Goal: Task Accomplishment & Management: Complete application form

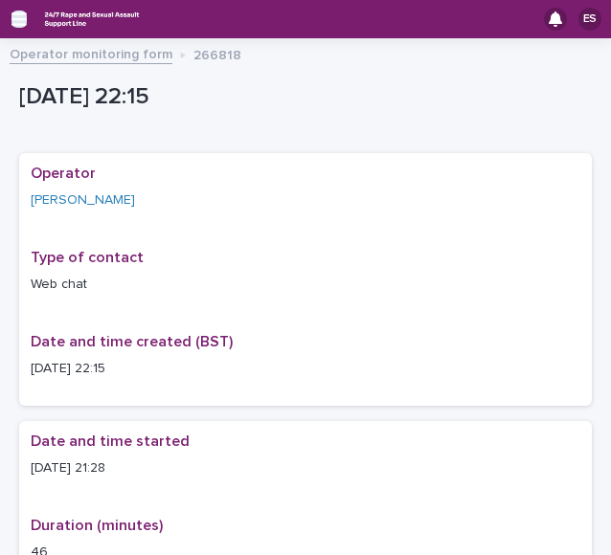
click at [17, 12] on icon "button" at bounding box center [18, 18] width 15 height 13
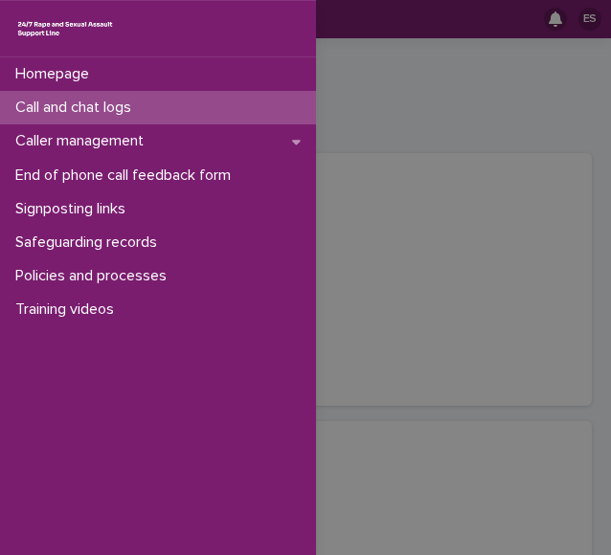
click at [77, 115] on p "Call and chat logs" at bounding box center [77, 108] width 139 height 18
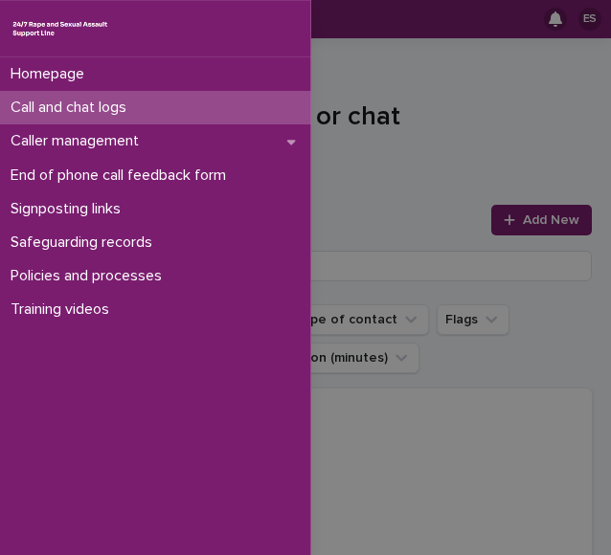
click at [413, 162] on div "Homepage Call and chat logs Caller management End of phone call feedback form S…" at bounding box center [305, 277] width 611 height 555
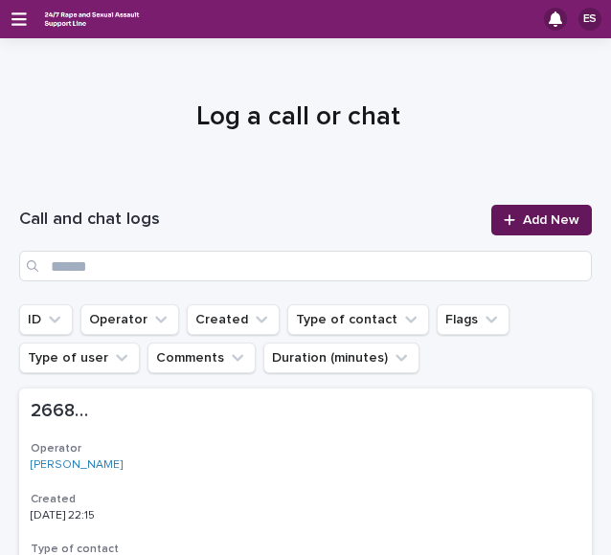
click at [523, 217] on span "Add New" at bounding box center [551, 219] width 56 height 13
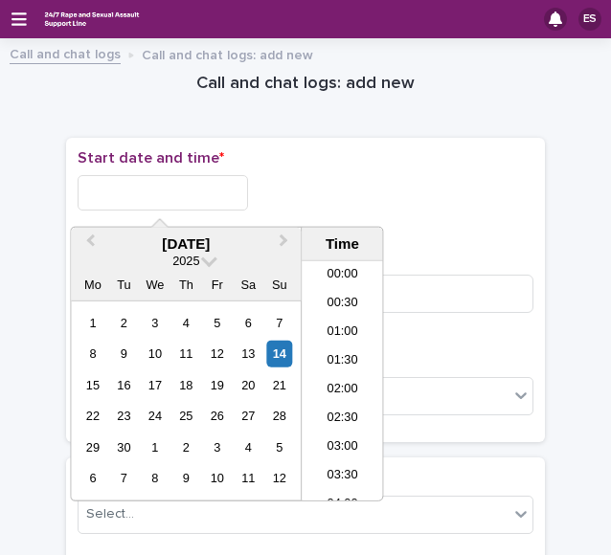
click at [158, 198] on input "text" at bounding box center [163, 192] width 170 height 35
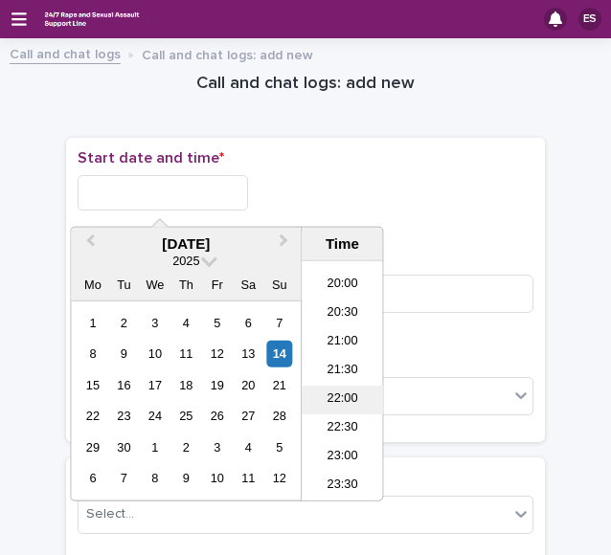
click at [348, 393] on li "22:00" at bounding box center [342, 400] width 81 height 29
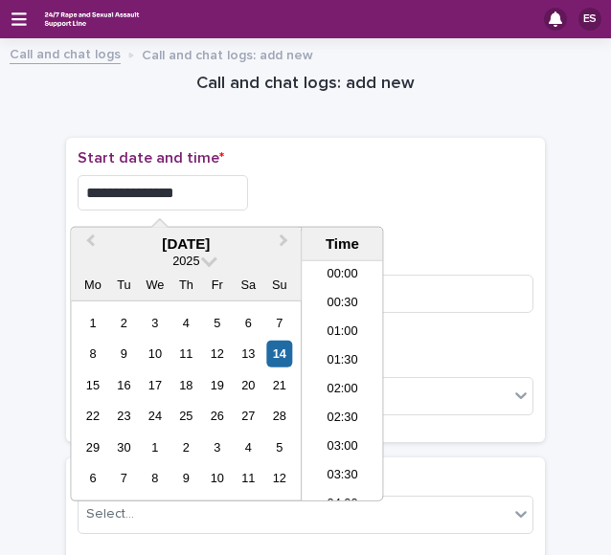
click at [211, 204] on input "**********" at bounding box center [163, 192] width 170 height 35
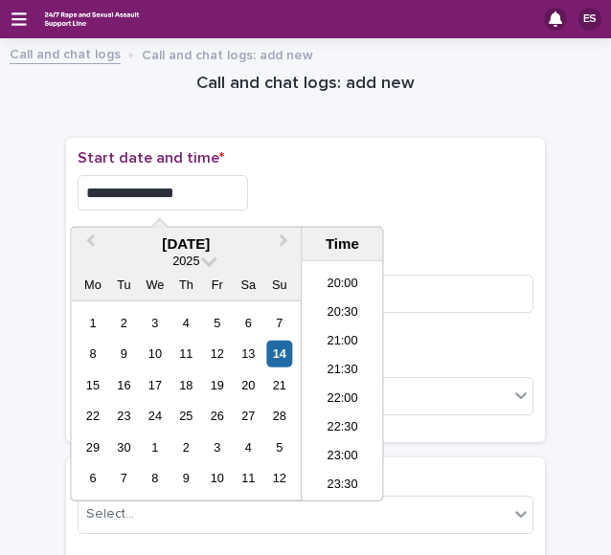
type input "**********"
click at [306, 176] on div "**********" at bounding box center [306, 192] width 456 height 35
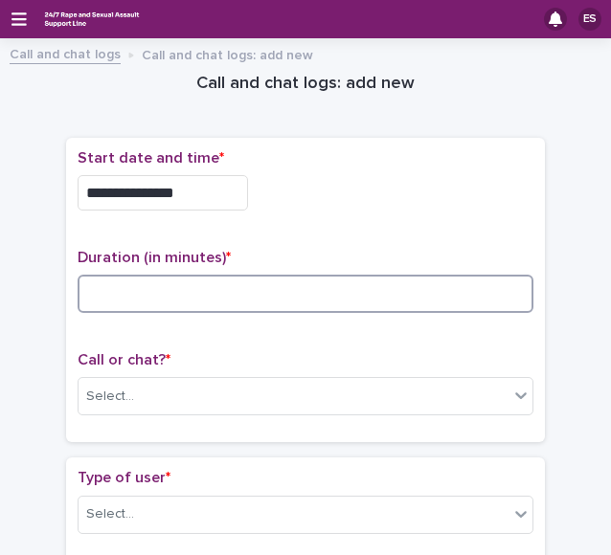
click at [154, 275] on input at bounding box center [306, 294] width 456 height 38
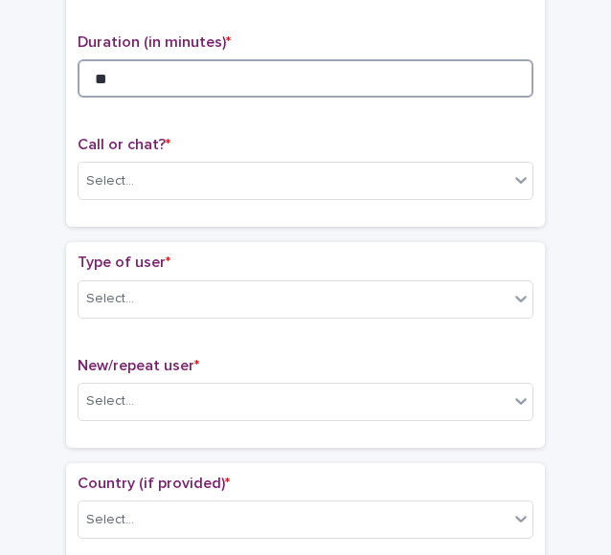
scroll to position [226, 0]
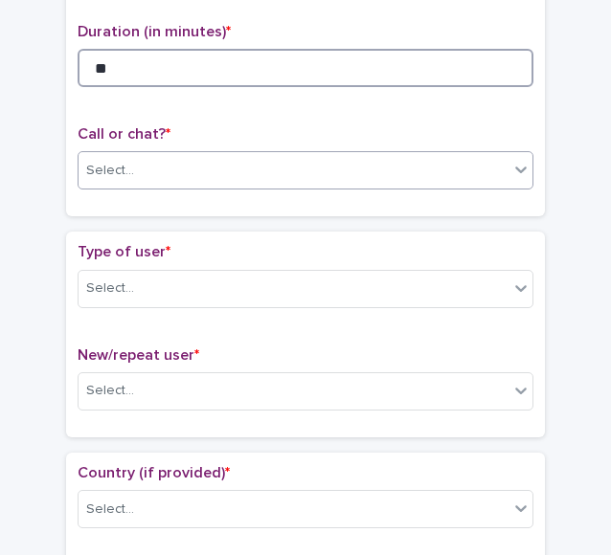
type input "**"
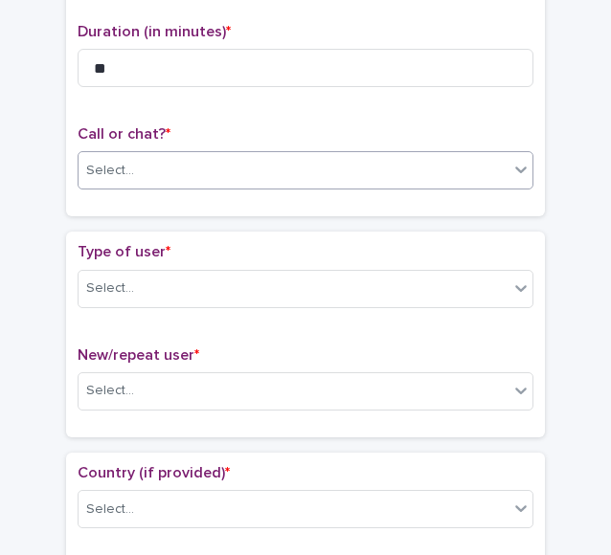
click at [114, 177] on div "Select..." at bounding box center [294, 171] width 430 height 32
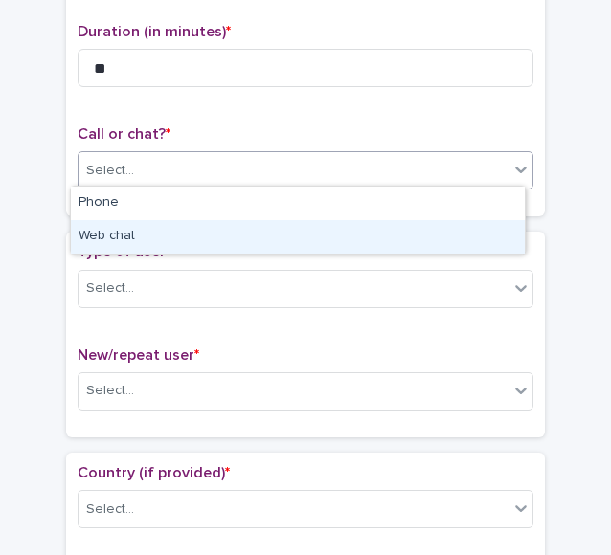
click at [153, 226] on div "Web chat" at bounding box center [298, 237] width 454 height 34
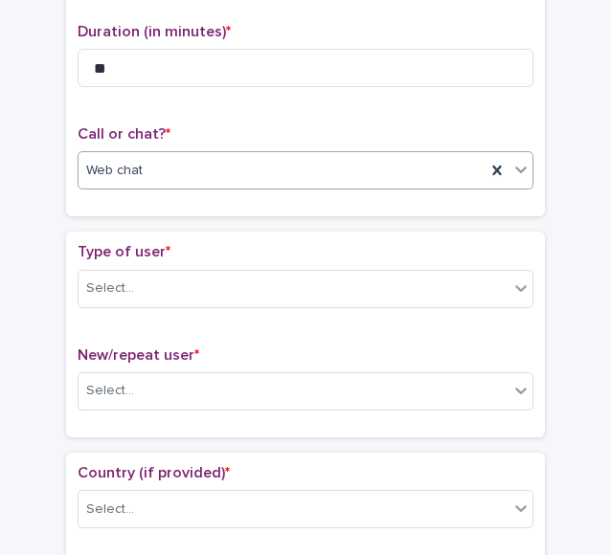
scroll to position [331, 0]
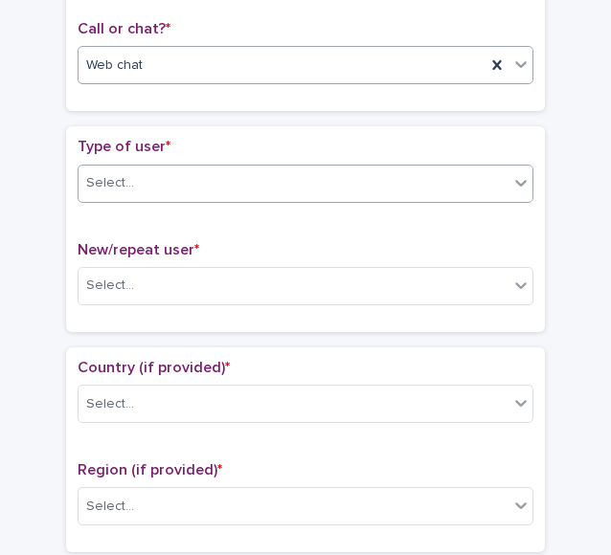
click at [121, 183] on div "Select..." at bounding box center [110, 183] width 48 height 20
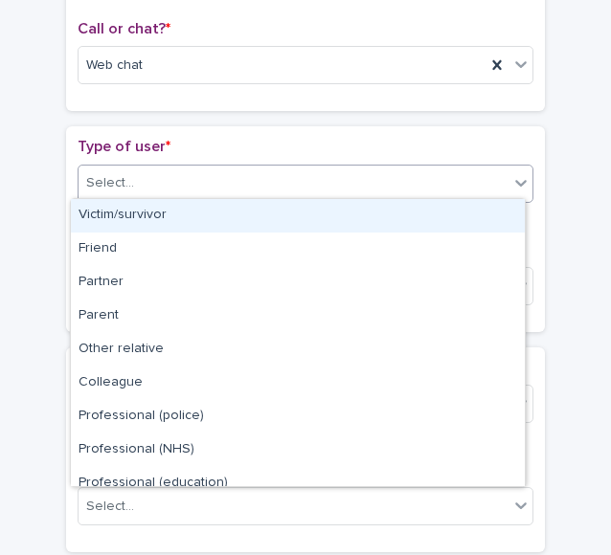
click at [148, 219] on div "Victim/survivor" at bounding box center [298, 216] width 454 height 34
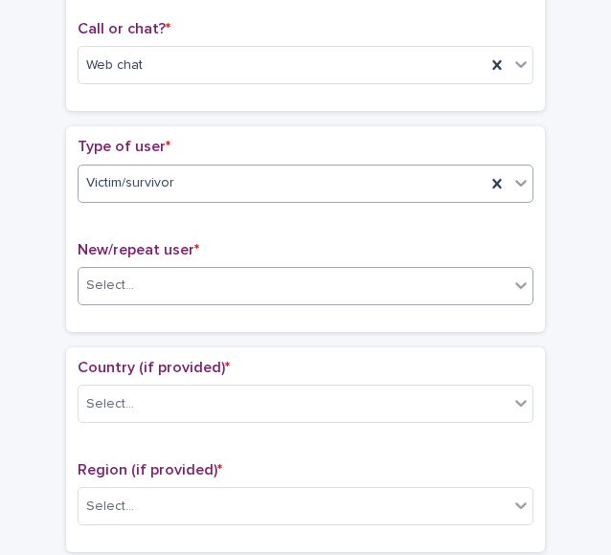
click at [123, 285] on div "Select..." at bounding box center [110, 286] width 48 height 20
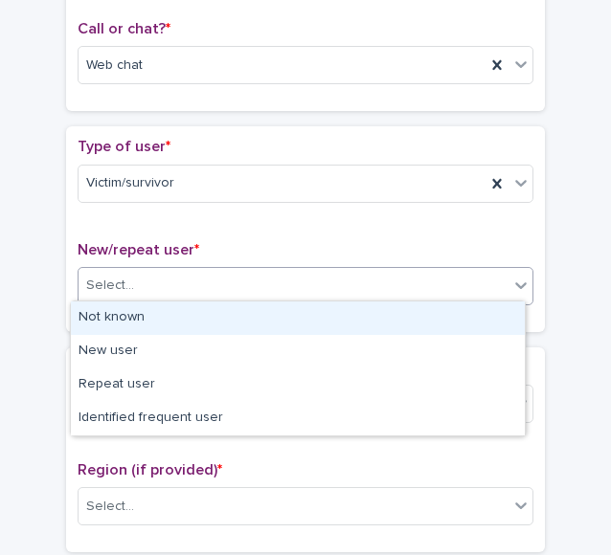
click at [155, 303] on div "Not known" at bounding box center [298, 319] width 454 height 34
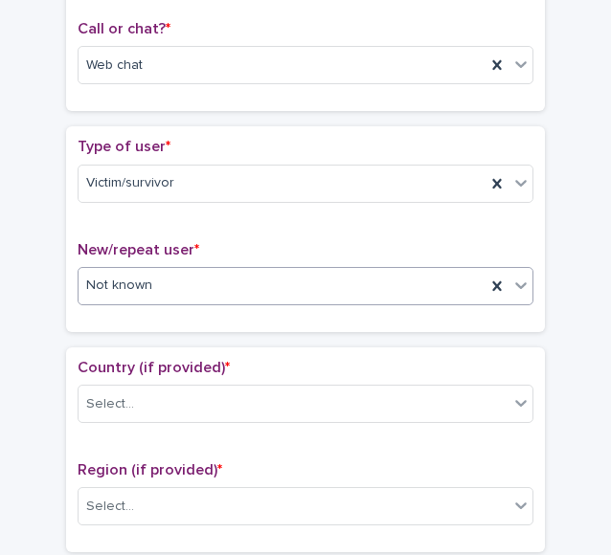
scroll to position [452, 0]
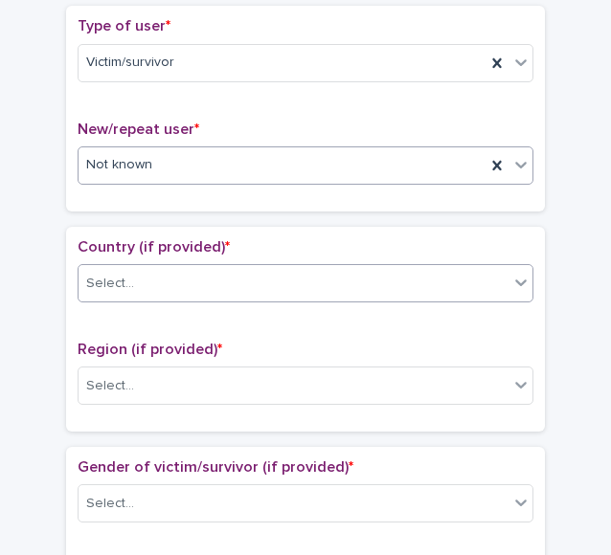
click at [141, 268] on div "Select..." at bounding box center [294, 284] width 430 height 32
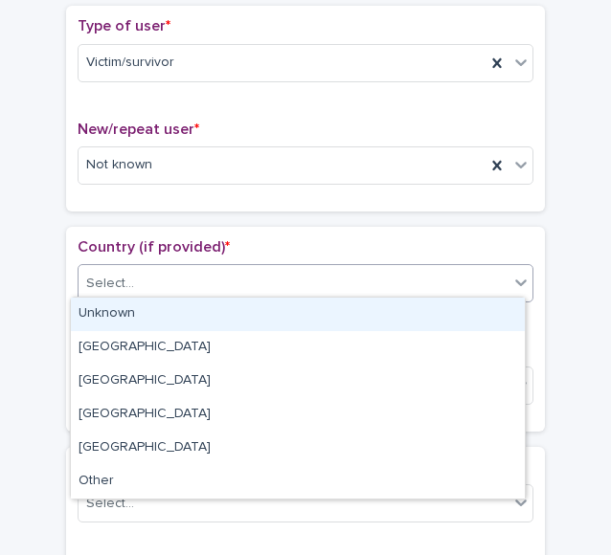
click at [159, 325] on div "Unknown" at bounding box center [298, 315] width 454 height 34
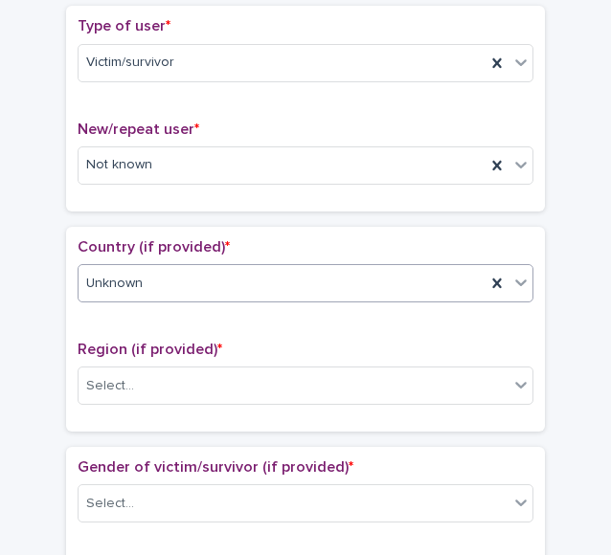
scroll to position [521, 0]
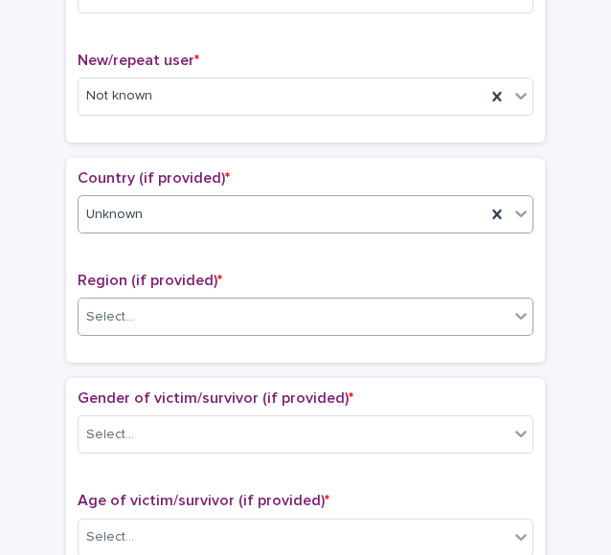
click at [148, 306] on div "Select..." at bounding box center [294, 318] width 430 height 32
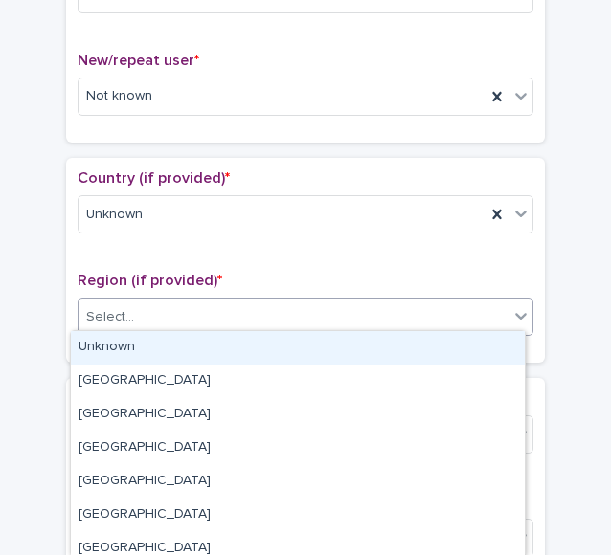
click at [173, 350] on div "Unknown" at bounding box center [298, 348] width 454 height 34
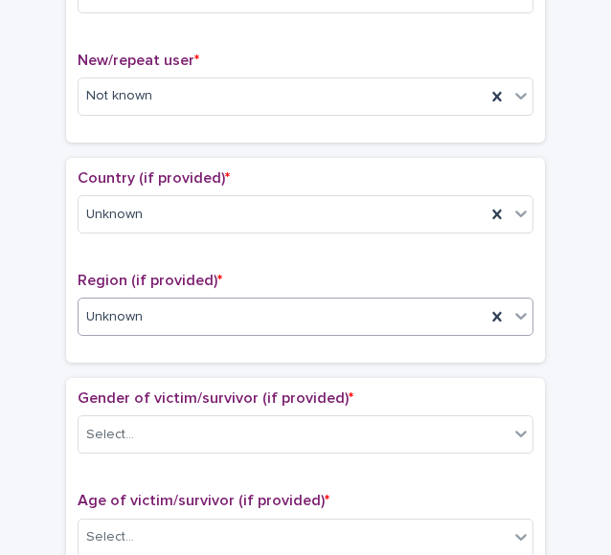
scroll to position [781, 0]
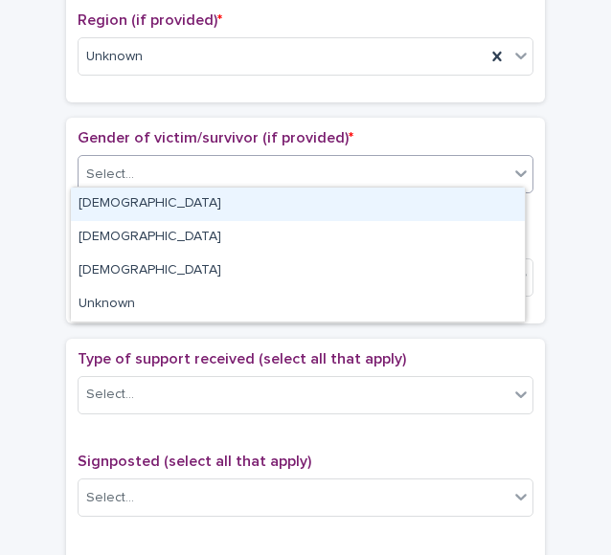
click at [111, 171] on div "Select..." at bounding box center [110, 175] width 48 height 20
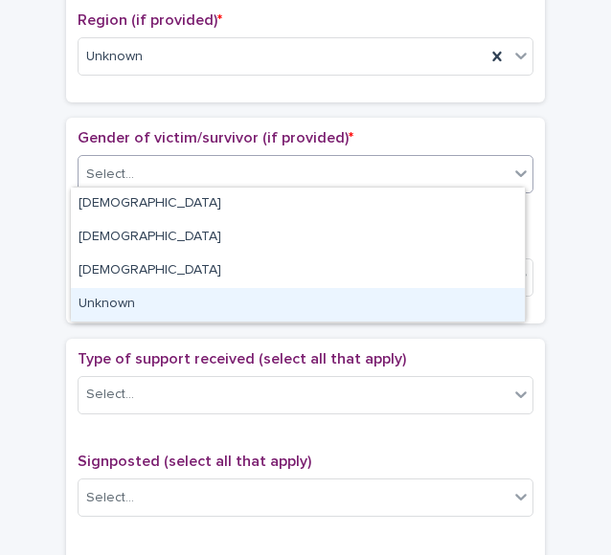
click at [144, 302] on div "Unknown" at bounding box center [298, 305] width 454 height 34
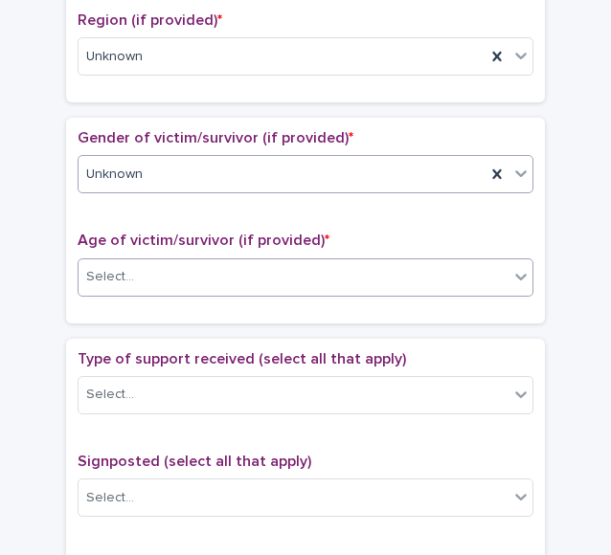
click at [138, 278] on div "Select..." at bounding box center [294, 277] width 430 height 32
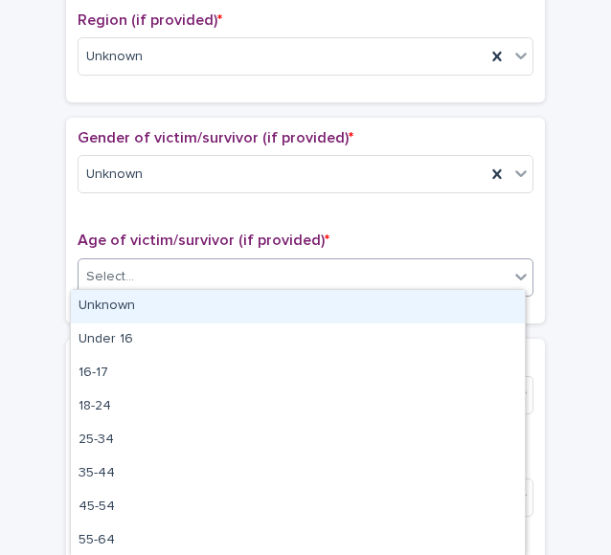
click at [153, 302] on div "Unknown" at bounding box center [298, 307] width 454 height 34
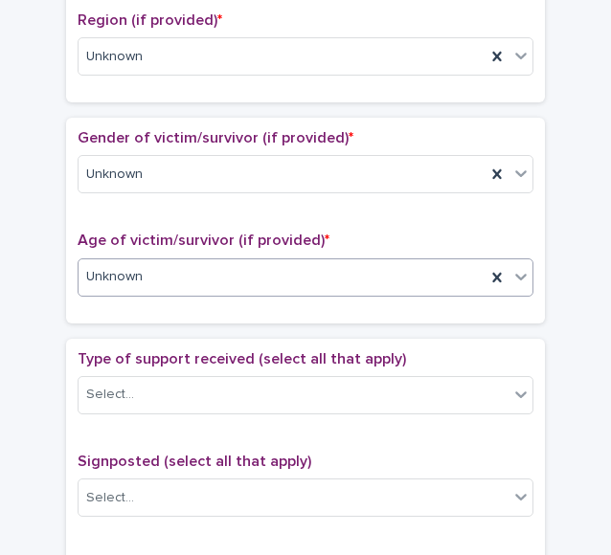
scroll to position [941, 0]
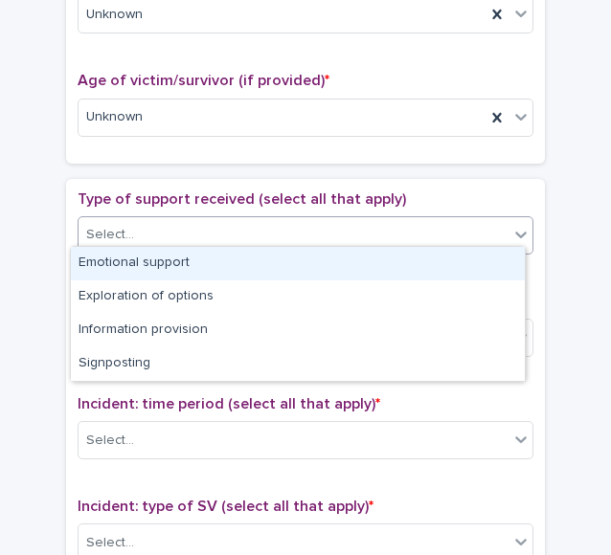
click at [121, 225] on div "Select..." at bounding box center [110, 235] width 48 height 20
click at [161, 256] on div "Emotional support" at bounding box center [298, 264] width 454 height 34
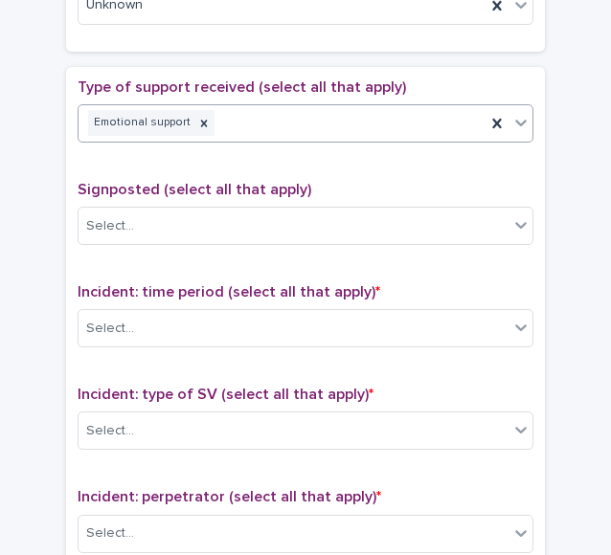
scroll to position [1054, 0]
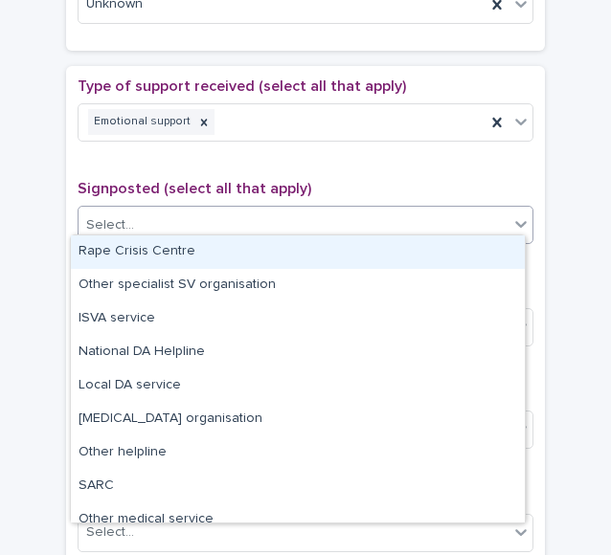
click at [183, 227] on div "Select..." at bounding box center [294, 226] width 430 height 32
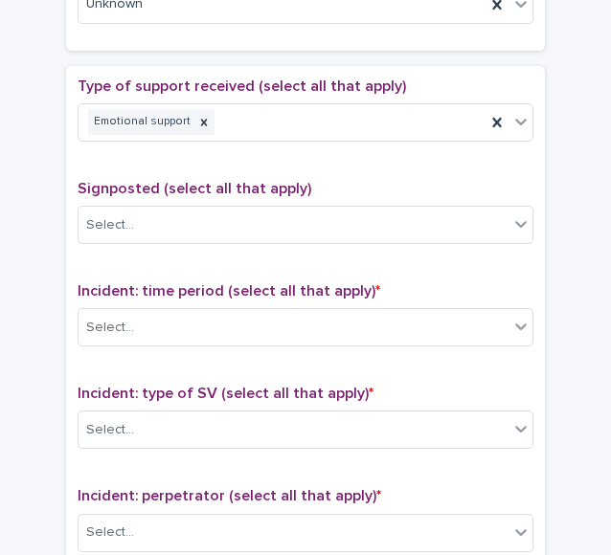
click at [146, 154] on div "Type of support received (select all that apply) Emotional support Signposted (…" at bounding box center [306, 478] width 456 height 800
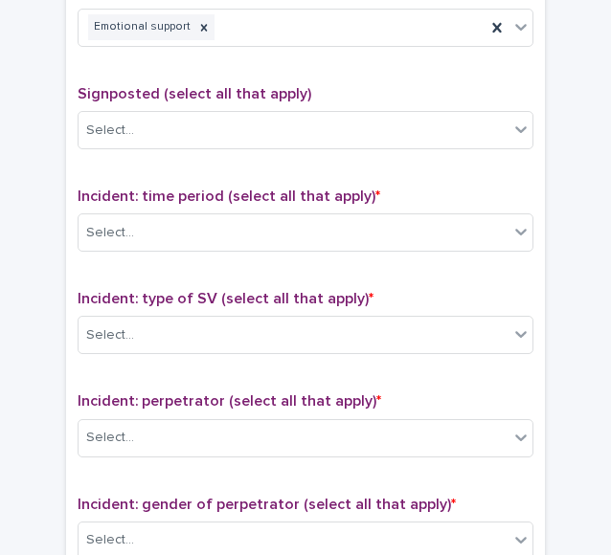
scroll to position [1155, 0]
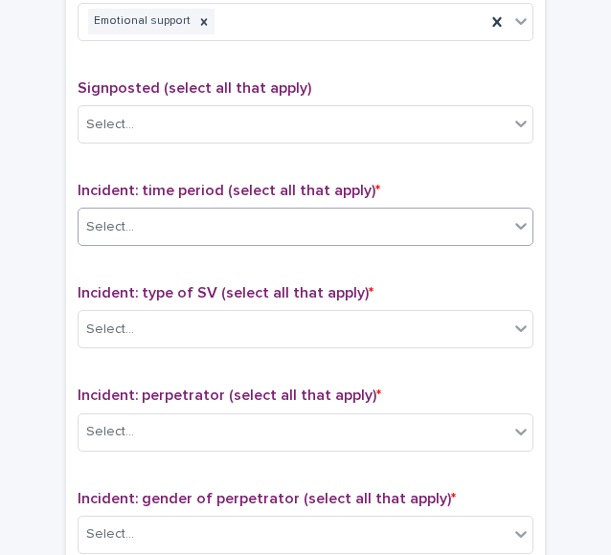
click at [124, 221] on div "Select..." at bounding box center [294, 228] width 430 height 32
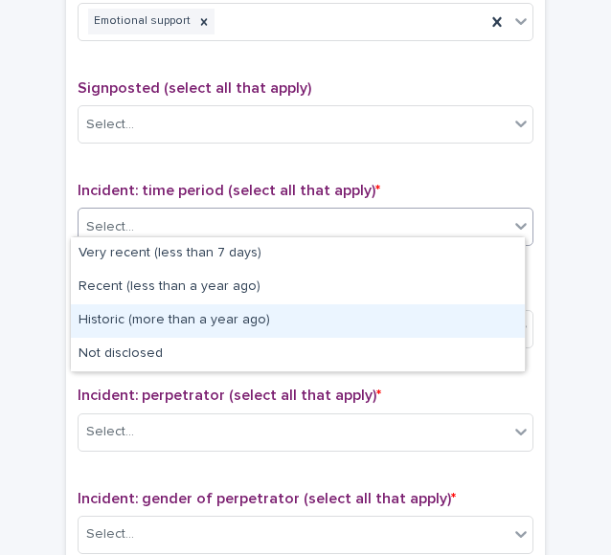
click at [147, 309] on div "Historic (more than a year ago)" at bounding box center [298, 321] width 454 height 34
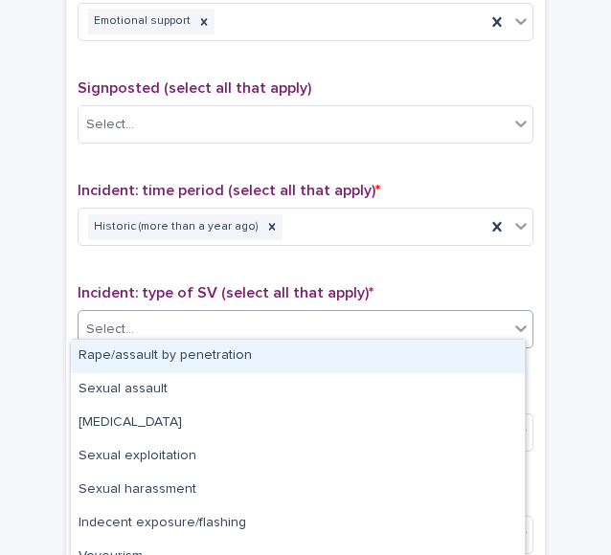
click at [140, 314] on div "Select..." at bounding box center [294, 330] width 430 height 32
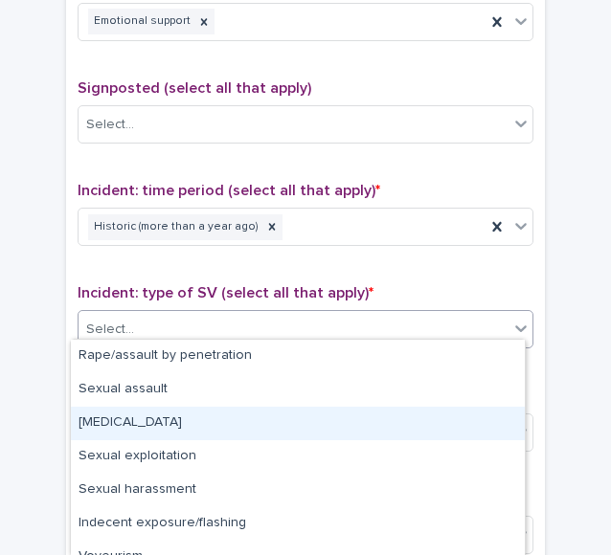
click at [140, 426] on div "[MEDICAL_DATA]" at bounding box center [298, 424] width 454 height 34
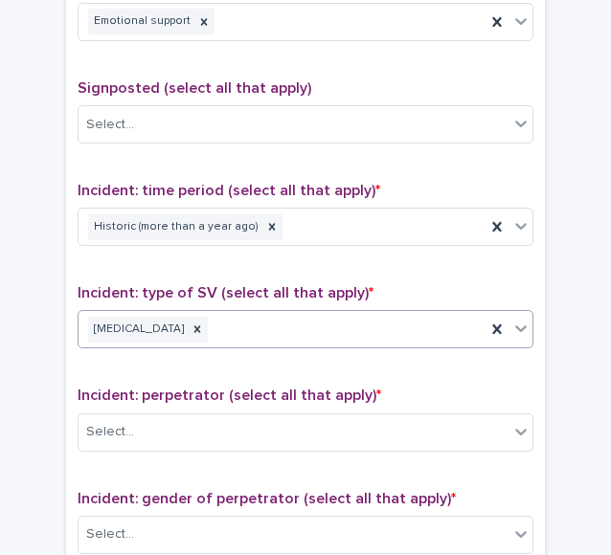
scroll to position [1320, 0]
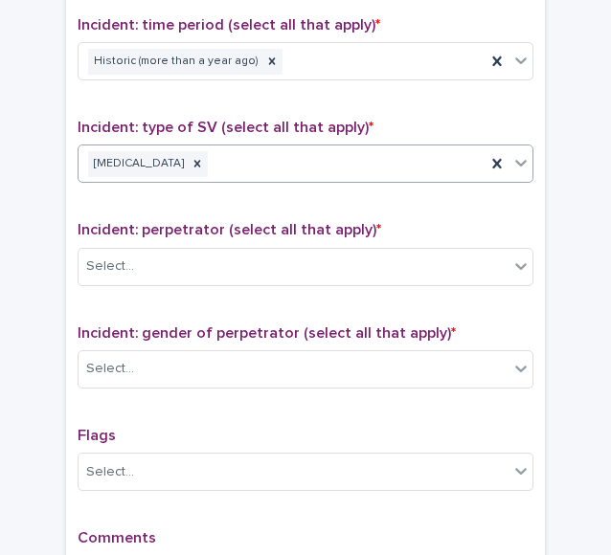
click at [136, 275] on div "Incident: perpetrator (select all that apply) * Select..." at bounding box center [306, 260] width 456 height 79
click at [146, 265] on div "Select..." at bounding box center [294, 267] width 430 height 32
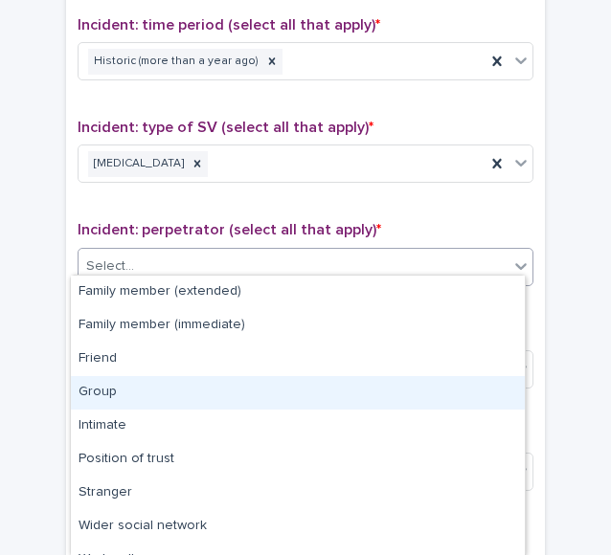
scroll to position [88, 0]
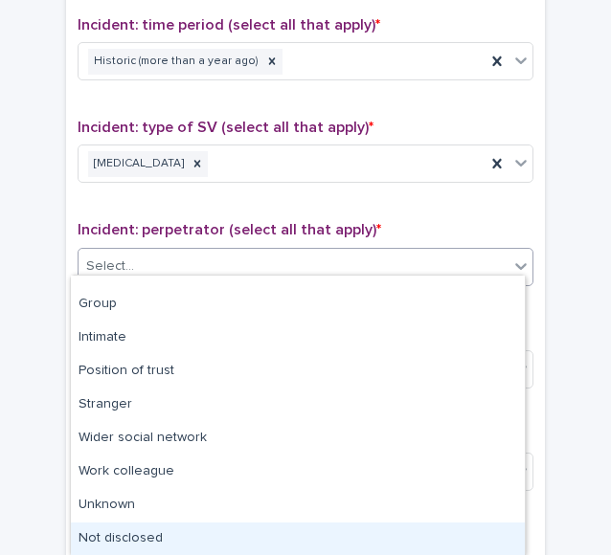
click at [117, 538] on div "Not disclosed" at bounding box center [298, 540] width 454 height 34
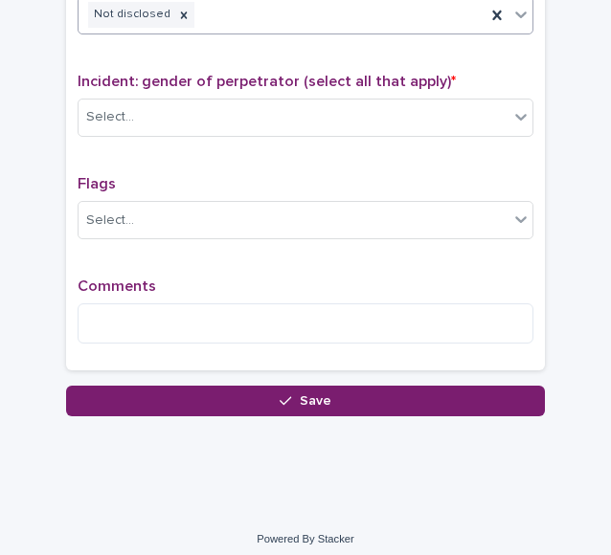
scroll to position [1425, 0]
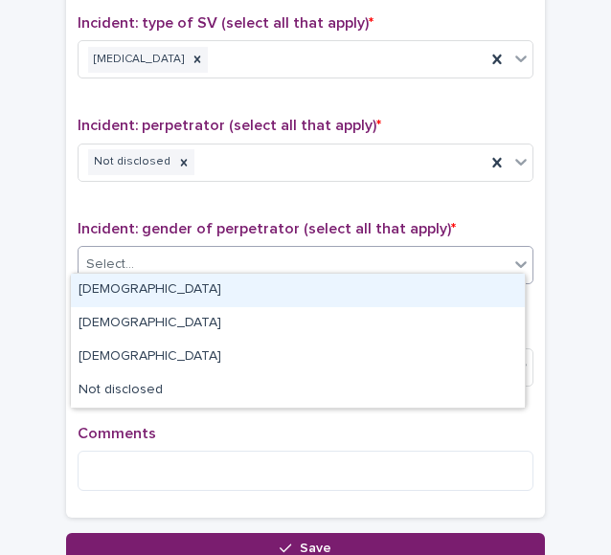
click at [118, 258] on div "Select..." at bounding box center [110, 265] width 48 height 20
click at [132, 294] on div "[DEMOGRAPHIC_DATA]" at bounding box center [298, 291] width 454 height 34
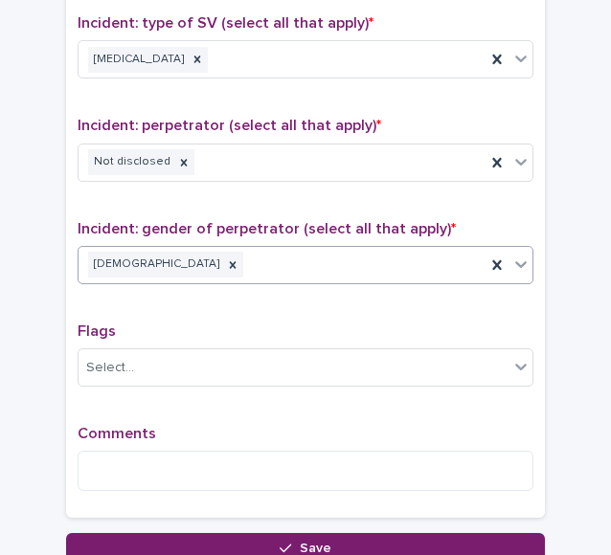
scroll to position [1539, 0]
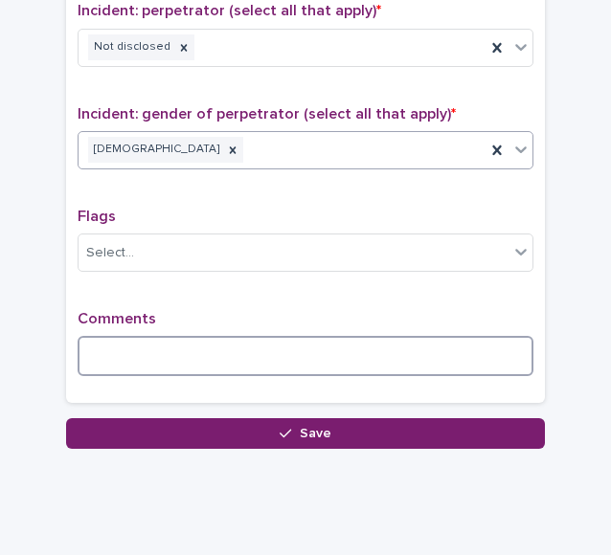
click at [147, 351] on textarea at bounding box center [306, 356] width 456 height 40
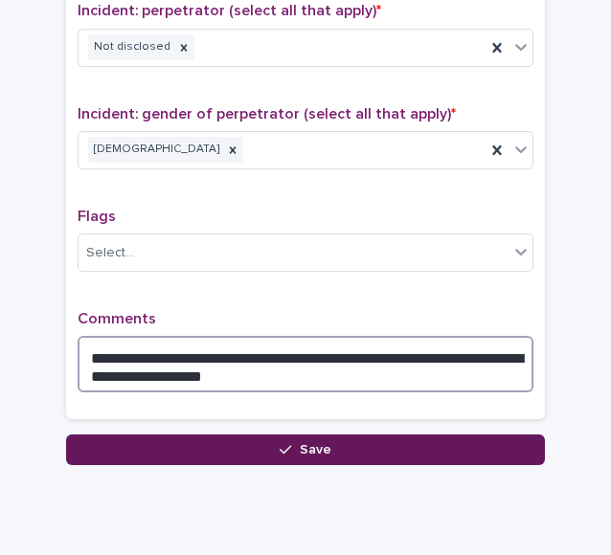
type textarea "**********"
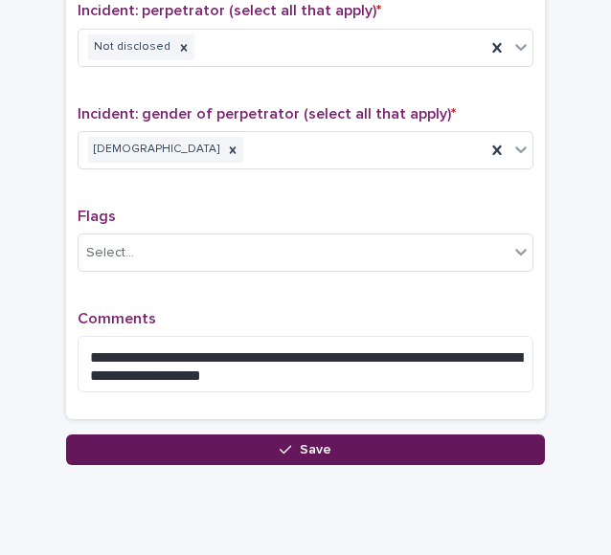
click at [240, 449] on button "Save" at bounding box center [305, 450] width 479 height 31
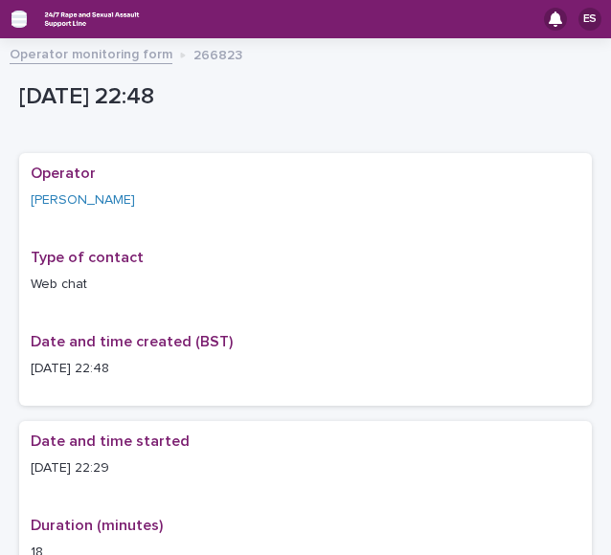
click at [22, 18] on icon "button" at bounding box center [18, 18] width 15 height 13
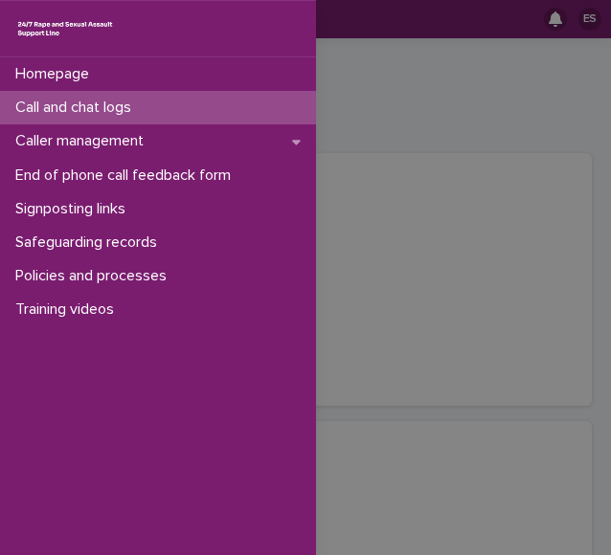
click at [79, 101] on p "Call and chat logs" at bounding box center [77, 108] width 139 height 18
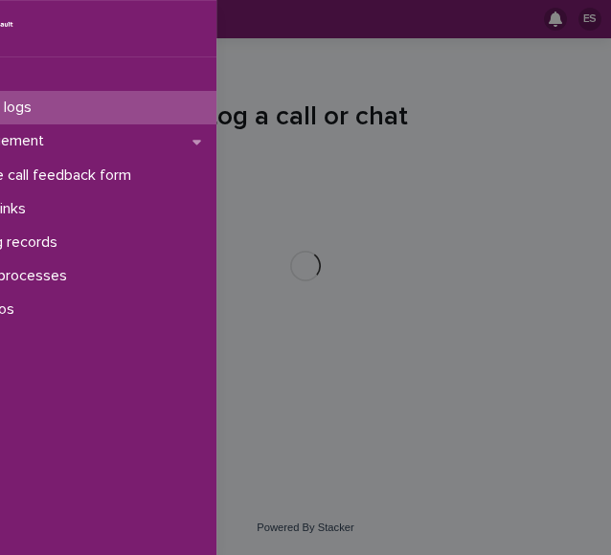
click at [381, 124] on div "Homepage Call and chat logs Caller management End of phone call feedback form S…" at bounding box center [305, 277] width 611 height 555
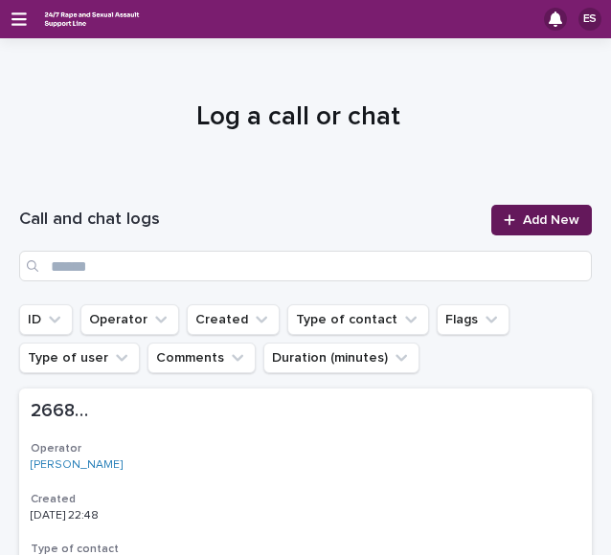
click at [523, 219] on span "Add New" at bounding box center [551, 219] width 56 height 13
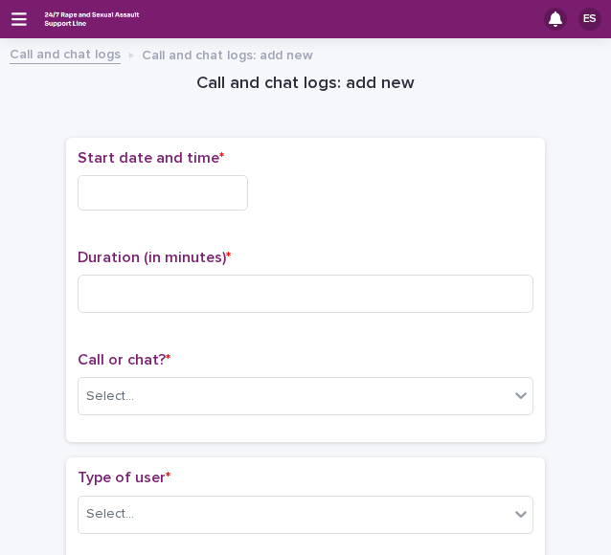
click at [168, 184] on input "text" at bounding box center [163, 192] width 170 height 35
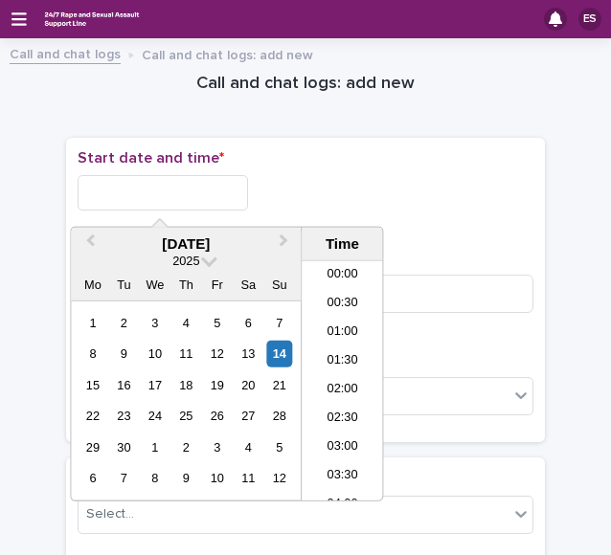
scroll to position [1139, 0]
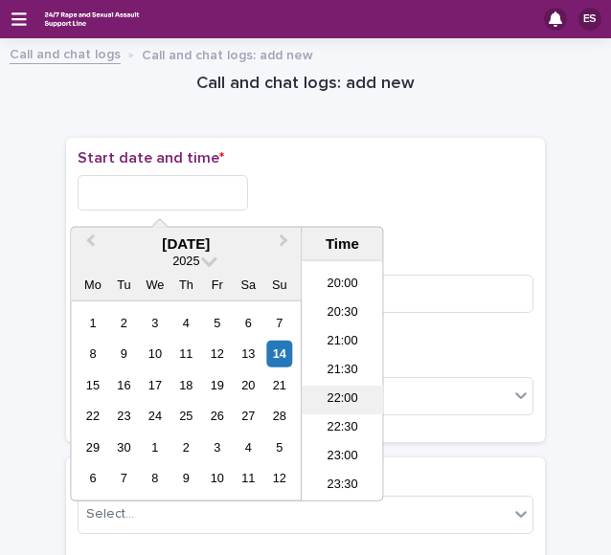
click at [346, 397] on li "22:00" at bounding box center [342, 400] width 81 height 29
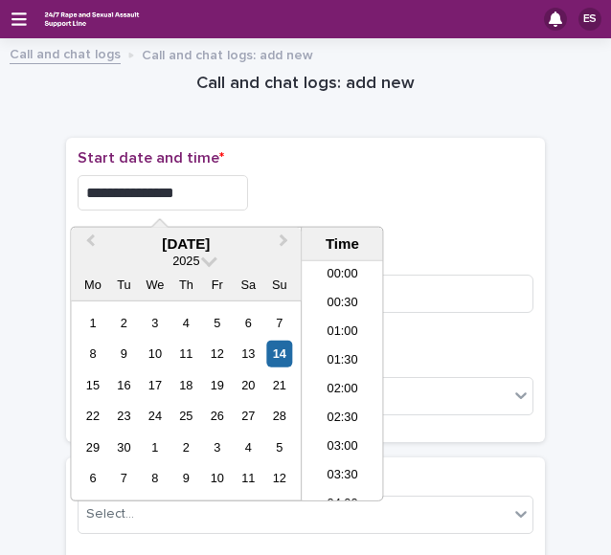
click at [216, 198] on input "**********" at bounding box center [163, 192] width 170 height 35
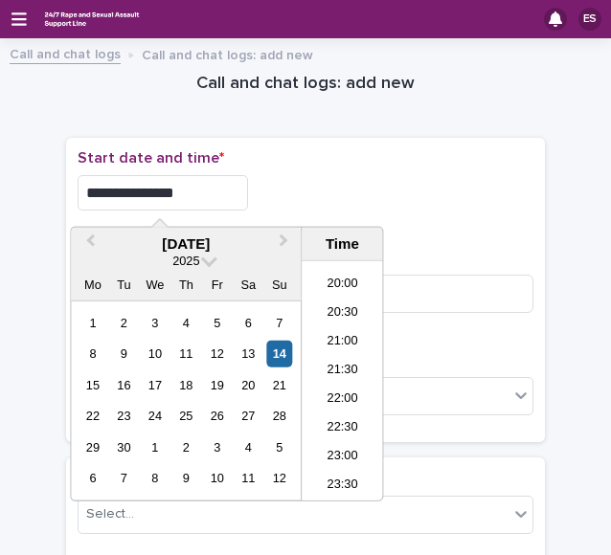
type input "**********"
click at [335, 169] on div "**********" at bounding box center [306, 187] width 456 height 77
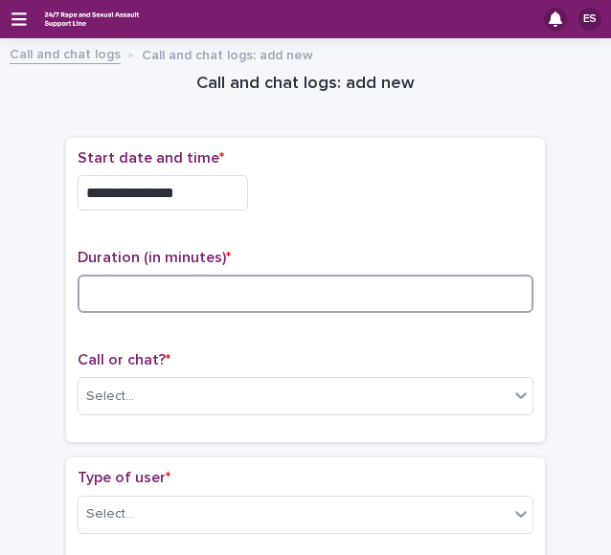
click at [136, 281] on input at bounding box center [306, 294] width 456 height 38
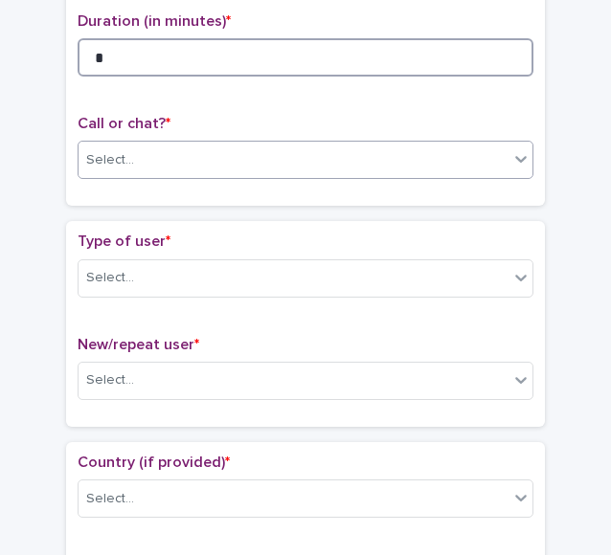
type input "*"
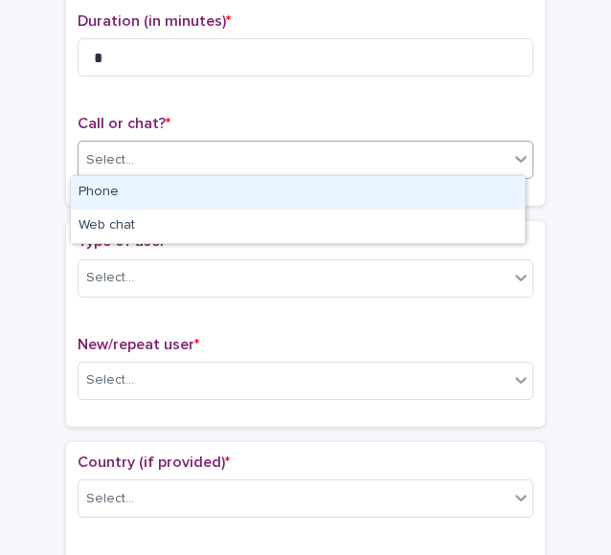
click at [113, 151] on div "Select..." at bounding box center [110, 160] width 48 height 20
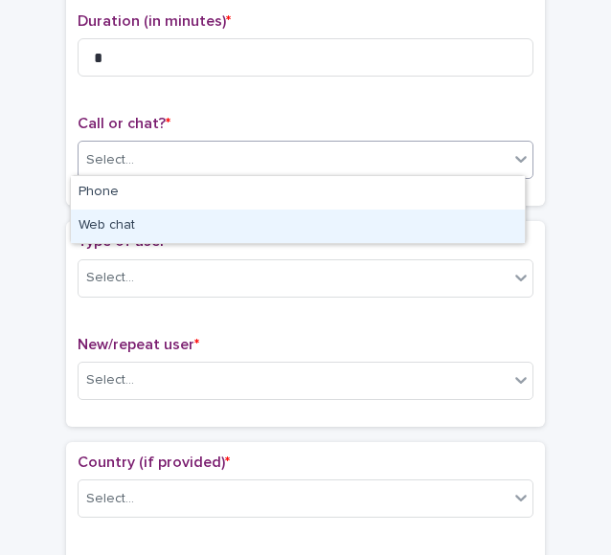
click at [159, 236] on div "Web chat" at bounding box center [298, 227] width 454 height 34
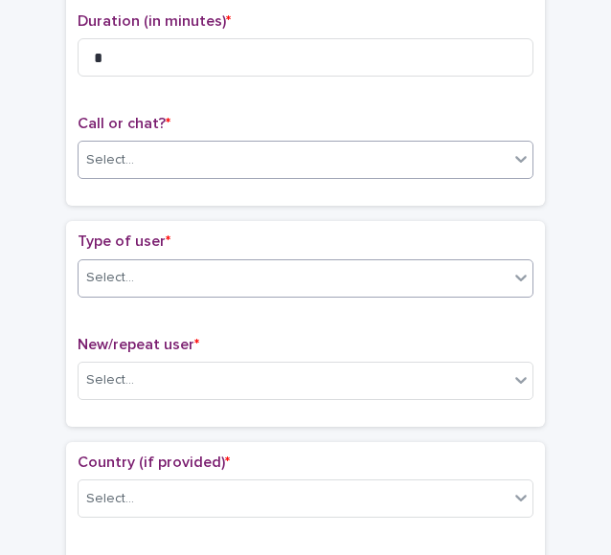
click at [141, 282] on div "Select..." at bounding box center [294, 278] width 430 height 32
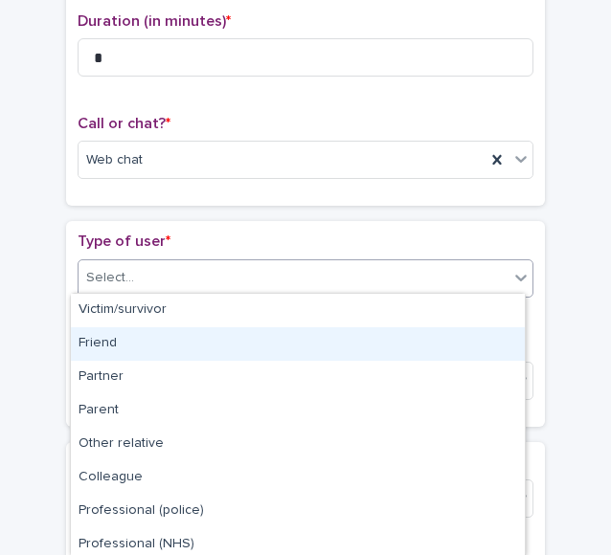
scroll to position [239, 0]
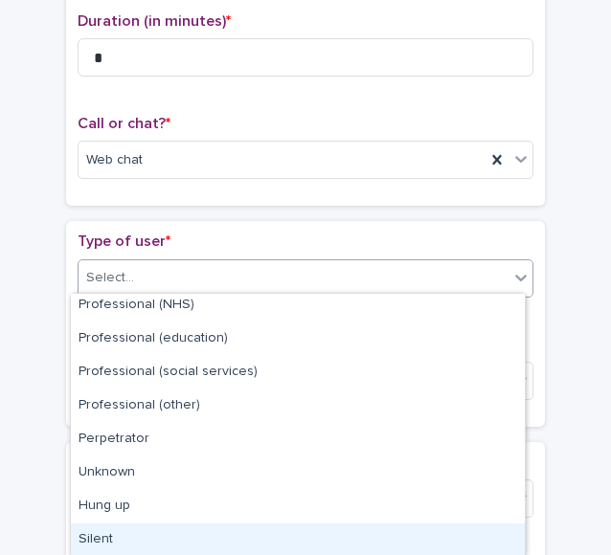
click at [95, 545] on div "Silent" at bounding box center [298, 541] width 454 height 34
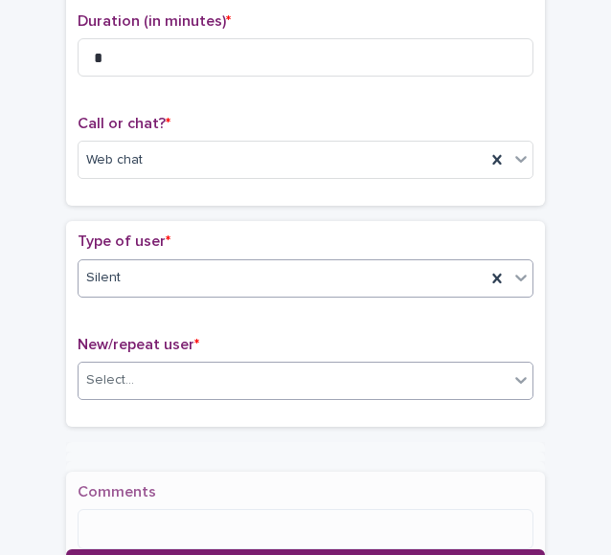
click at [144, 375] on div "Select..." at bounding box center [294, 381] width 430 height 32
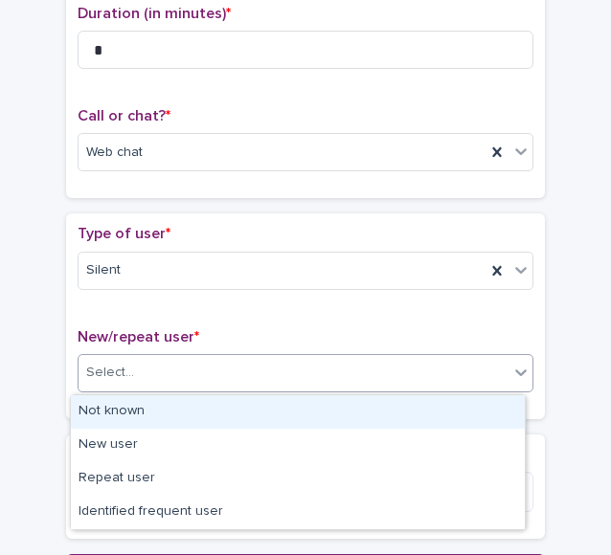
click at [181, 411] on div "Not known" at bounding box center [298, 412] width 454 height 34
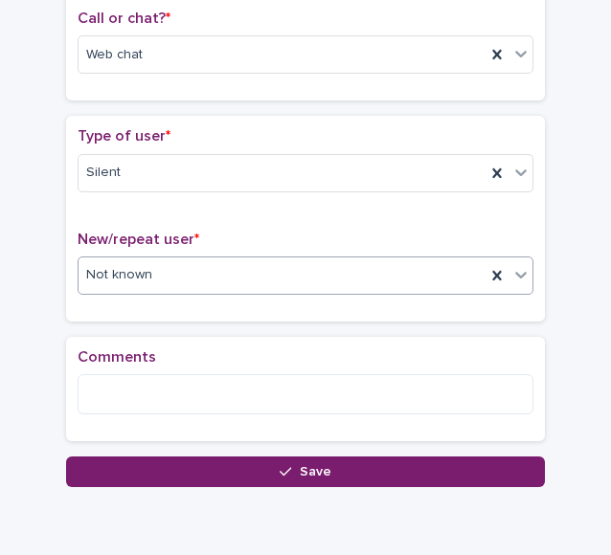
scroll to position [344, 0]
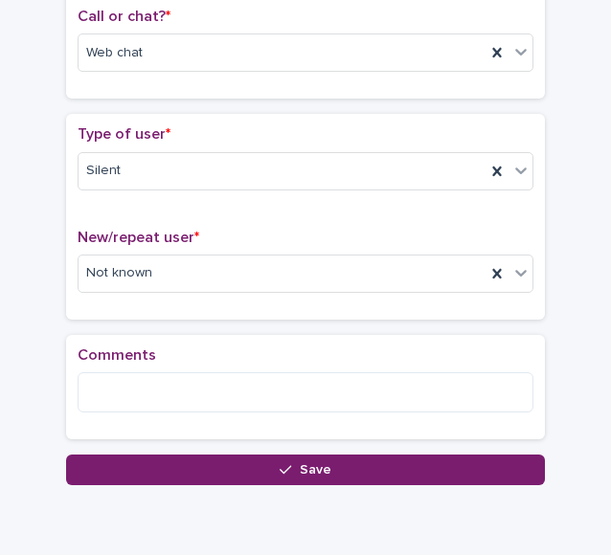
click at [169, 409] on div "Comments" at bounding box center [306, 388] width 456 height 82
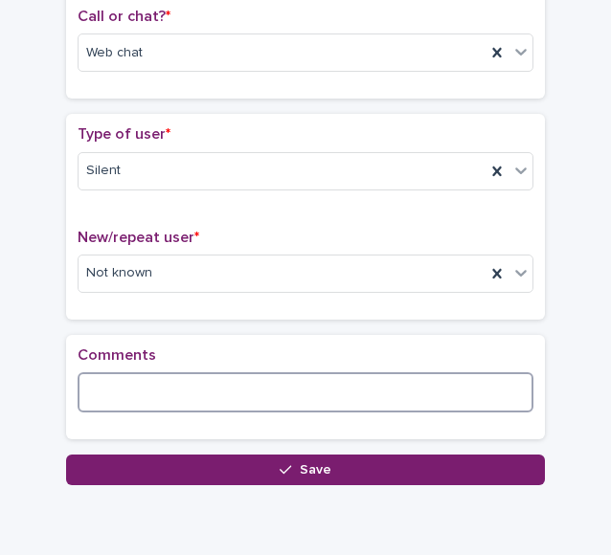
click at [144, 390] on textarea at bounding box center [306, 392] width 456 height 40
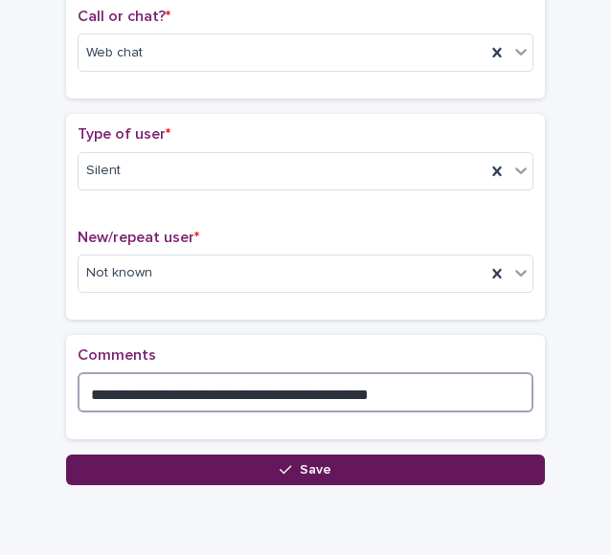
type textarea "**********"
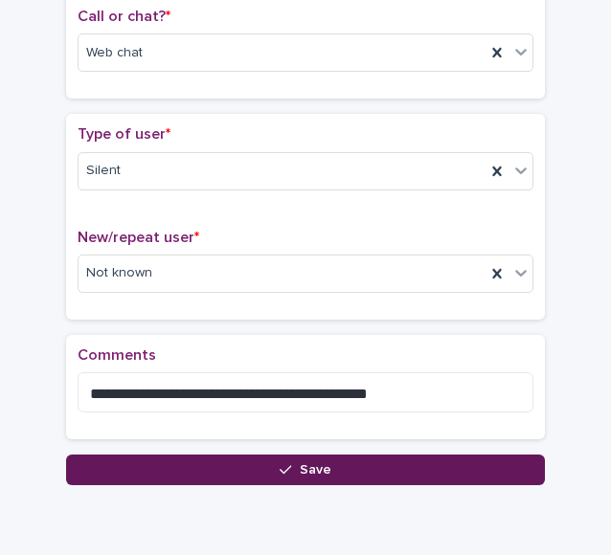
click at [196, 457] on button "Save" at bounding box center [305, 470] width 479 height 31
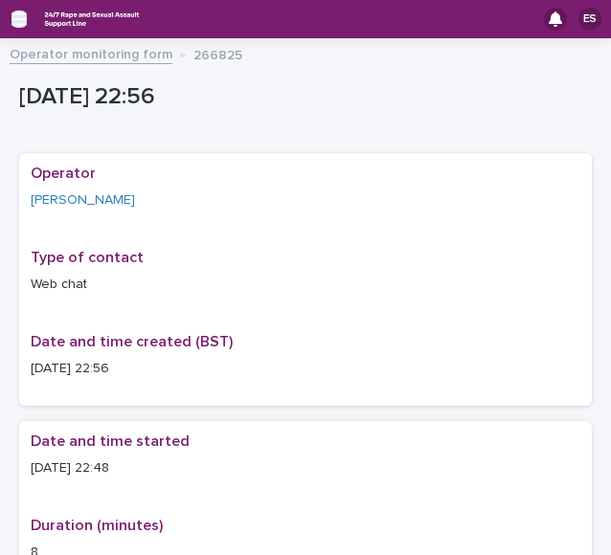
click at [15, 18] on icon "button" at bounding box center [18, 18] width 15 height 13
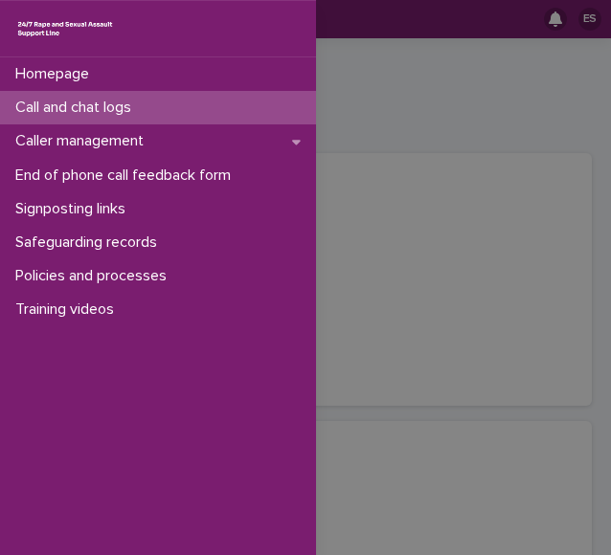
click at [101, 105] on p "Call and chat logs" at bounding box center [77, 108] width 139 height 18
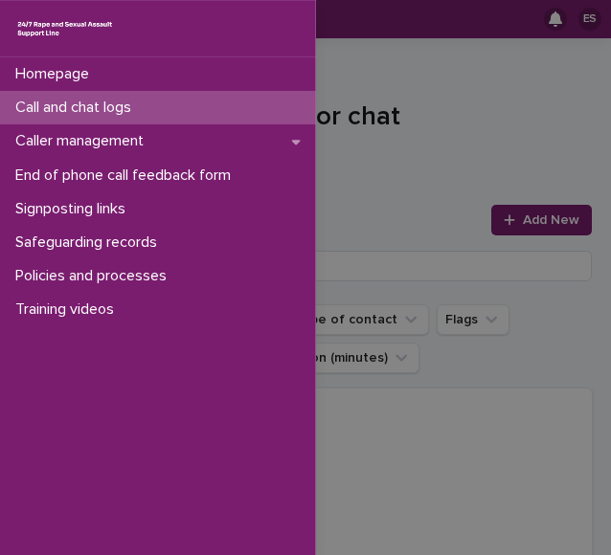
click at [350, 120] on div "Homepage Call and chat logs Caller management End of phone call feedback form S…" at bounding box center [305, 277] width 611 height 555
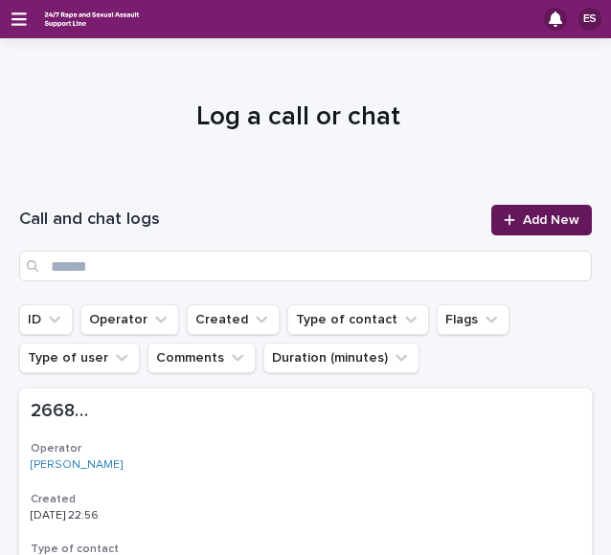
click at [538, 213] on link "Add New" at bounding box center [541, 220] width 101 height 31
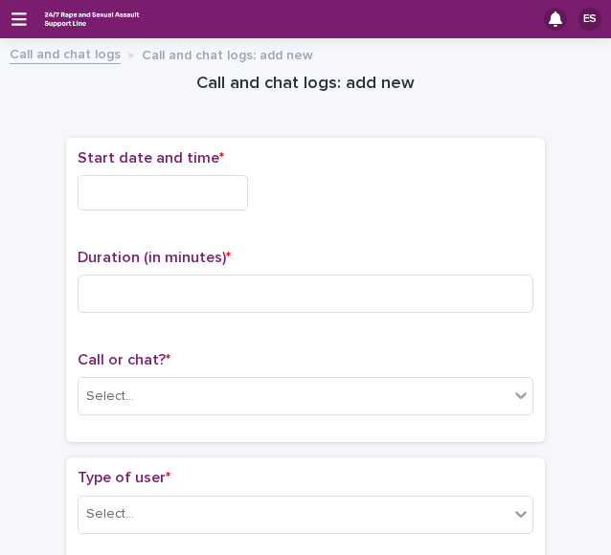
click at [195, 194] on input "text" at bounding box center [163, 192] width 170 height 35
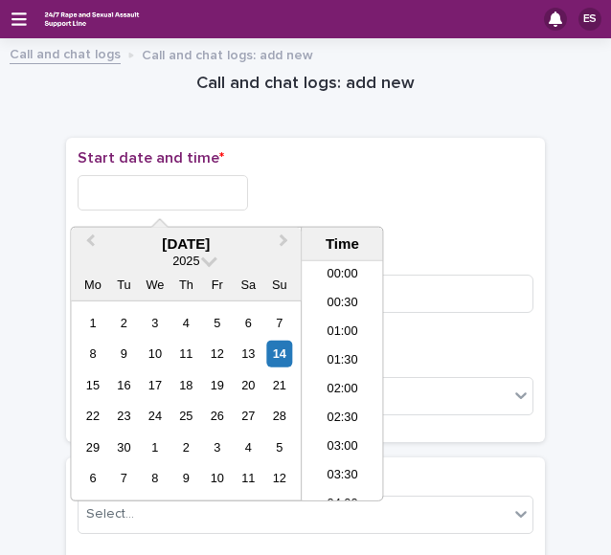
scroll to position [1139, 0]
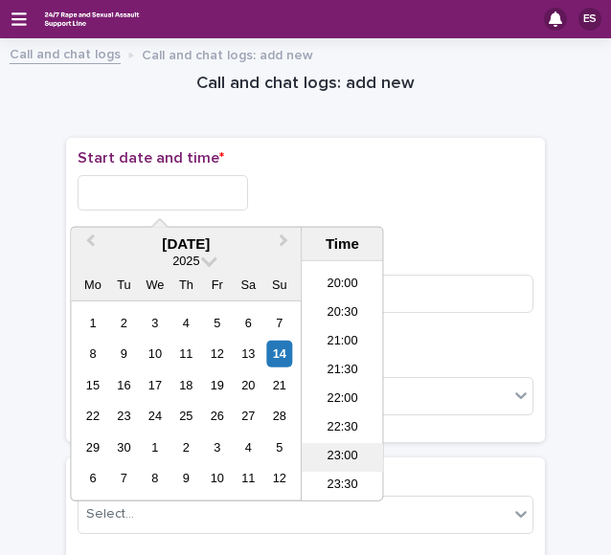
click at [335, 443] on li "23:00" at bounding box center [342, 457] width 81 height 29
type input "**********"
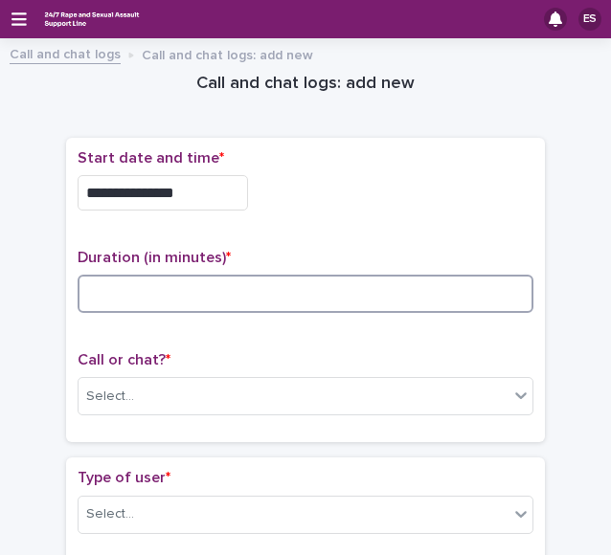
click at [200, 298] on input at bounding box center [306, 294] width 456 height 38
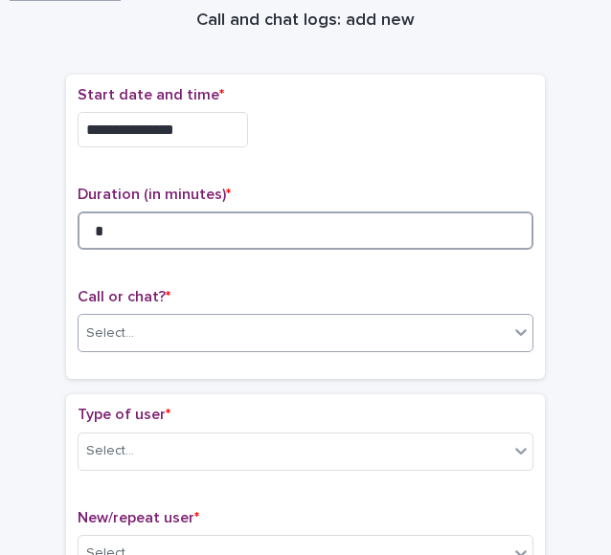
type input "*"
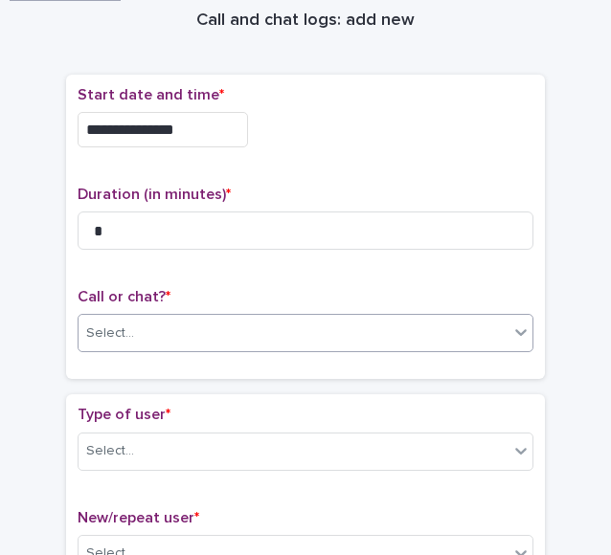
click at [120, 324] on div "Select..." at bounding box center [110, 334] width 48 height 20
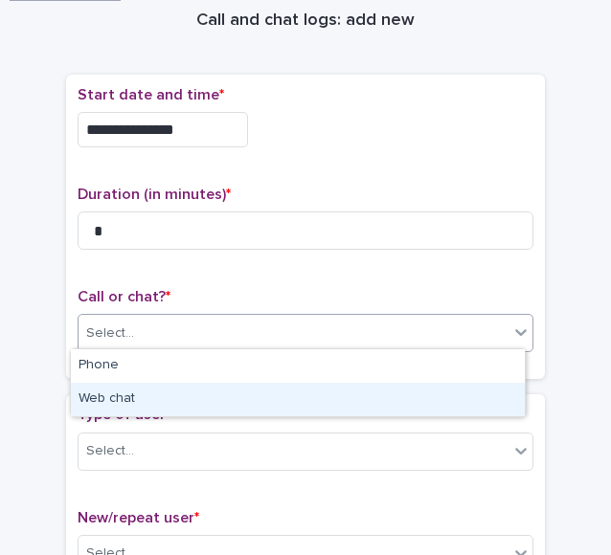
click at [147, 400] on div "Web chat" at bounding box center [298, 400] width 454 height 34
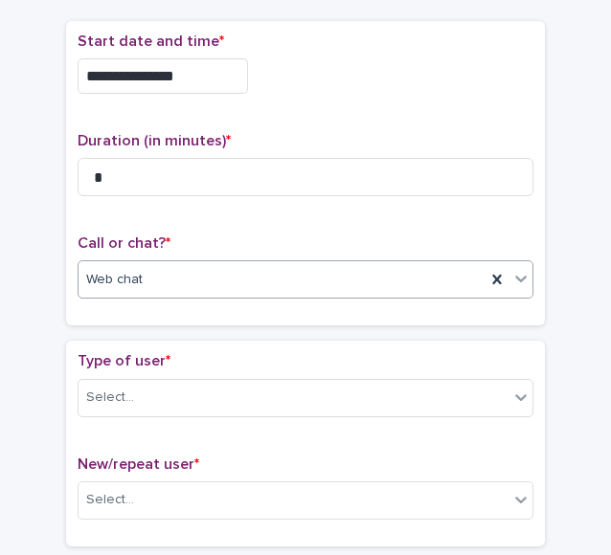
scroll to position [120, 0]
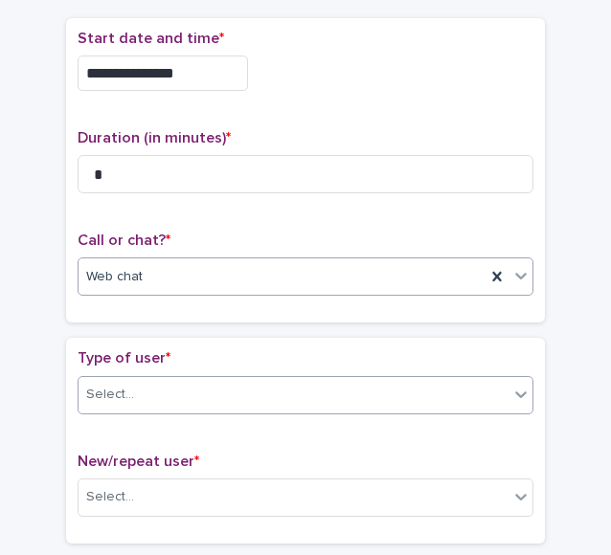
click at [144, 390] on div "Select..." at bounding box center [294, 395] width 430 height 32
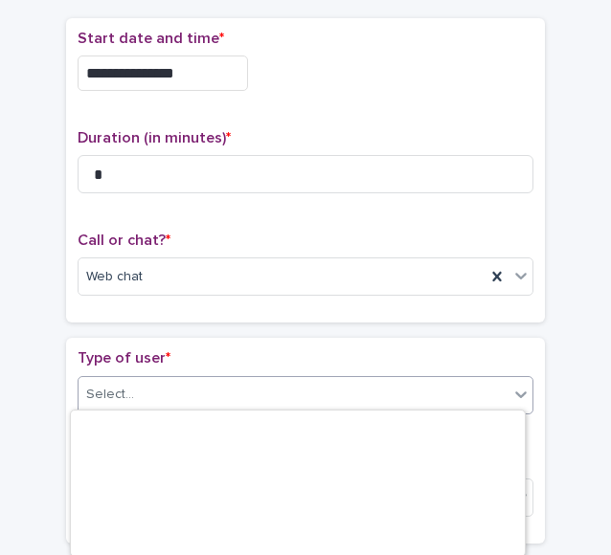
scroll to position [356, 0]
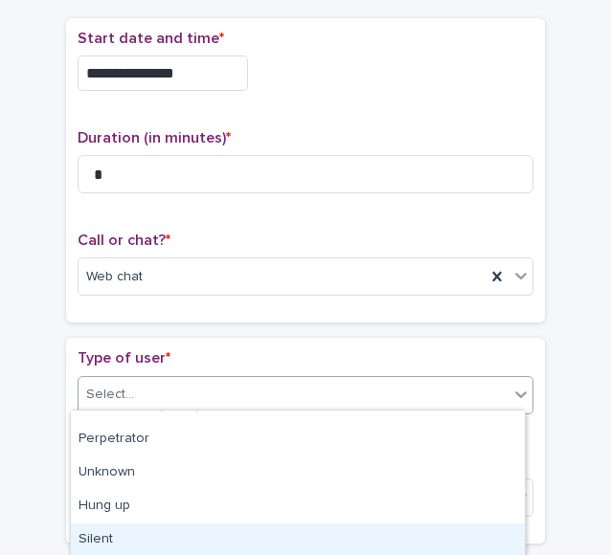
click at [151, 528] on div "Silent" at bounding box center [298, 541] width 454 height 34
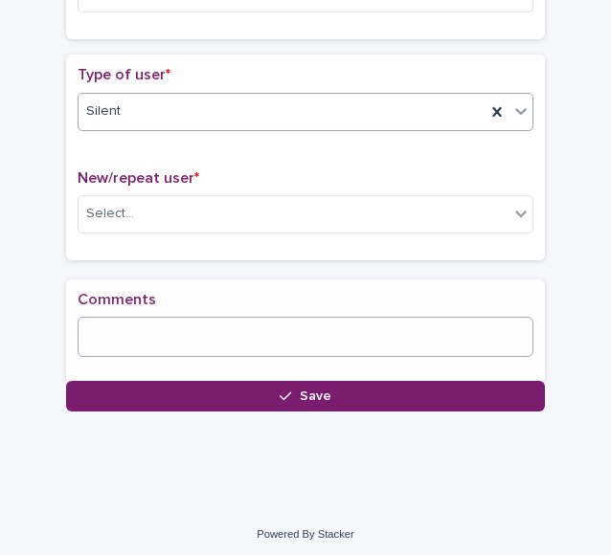
scroll to position [415, 0]
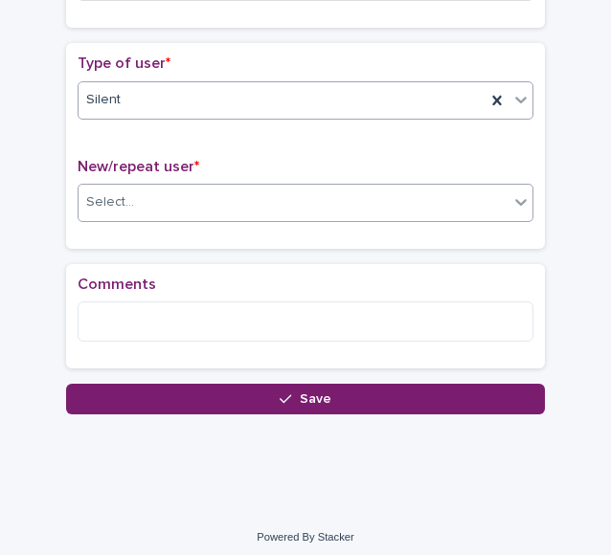
click at [119, 194] on div "Select..." at bounding box center [110, 202] width 48 height 20
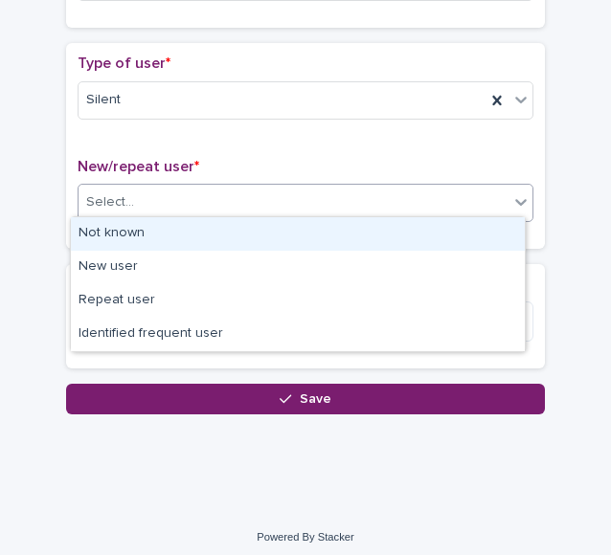
click at [153, 238] on div "Not known" at bounding box center [298, 234] width 454 height 34
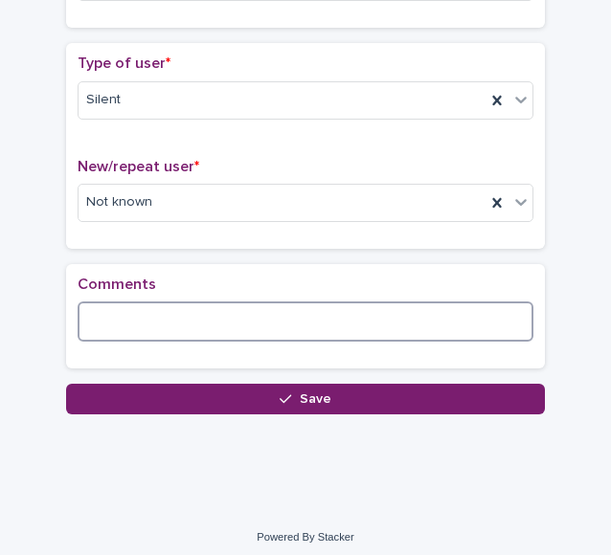
click at [142, 320] on textarea at bounding box center [306, 322] width 456 height 40
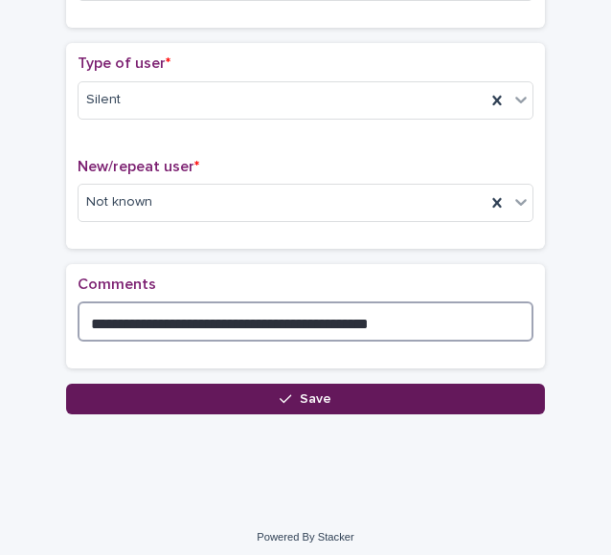
type textarea "**********"
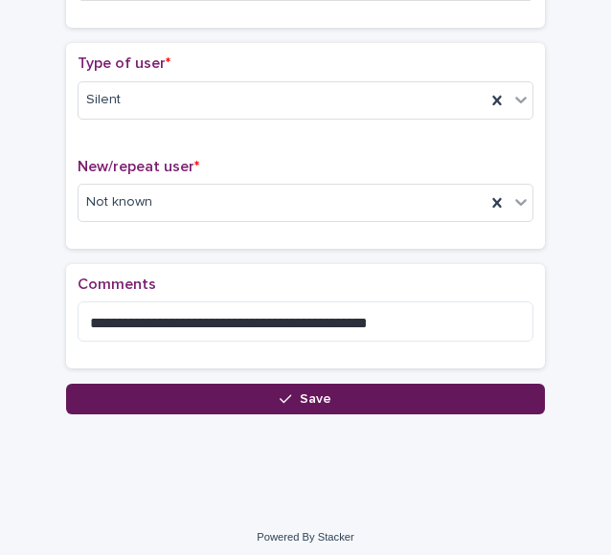
click at [185, 392] on button "Save" at bounding box center [305, 399] width 479 height 31
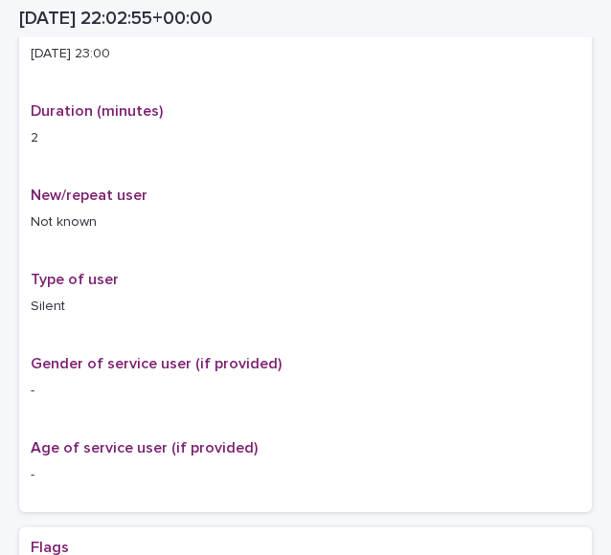
scroll to position [426, 0]
